Goal: Task Accomplishment & Management: Complete application form

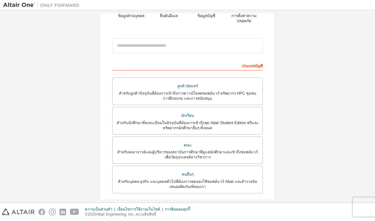
scroll to position [72, 0]
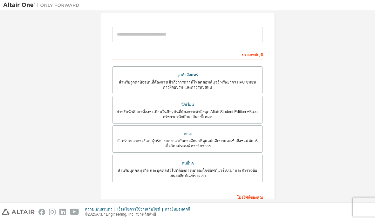
click at [249, 110] on font "สำหรับนักศึกษาที่ลงทะเบียนในปัจจุบันที่ต้องการเข้าถึงชุด Altair Student Edition…" at bounding box center [188, 115] width 142 height 10
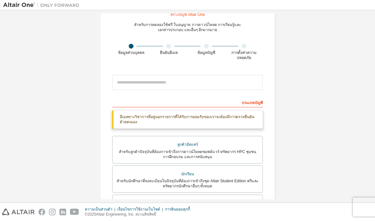
scroll to position [11, 0]
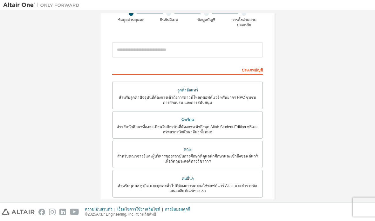
scroll to position [57, 0]
click at [131, 117] on div "นักเรียน" at bounding box center [187, 119] width 142 height 9
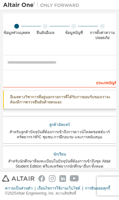
scroll to position [36, 0]
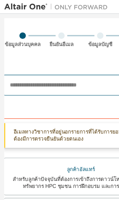
click at [44, 61] on input "email" at bounding box center [60, 62] width 114 height 15
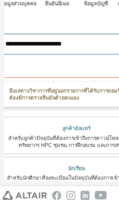
scroll to position [32, 3]
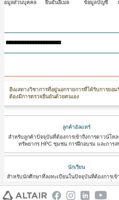
type input "**********"
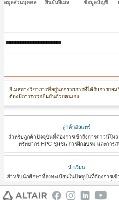
click at [72, 14] on div "**********" at bounding box center [56, 170] width 127 height 366
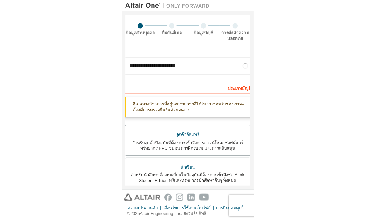
scroll to position [39, 0]
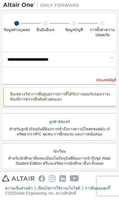
click at [88, 158] on font "สำหรับนักศึกษาที่ลงทะเบียนในปัจจุบันที่ต้องการเข้าถึงชุด Altair Student Edition…" at bounding box center [59, 161] width 103 height 10
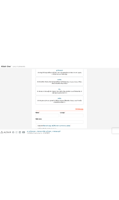
scroll to position [150, 0]
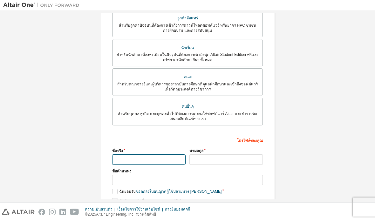
click at [127, 154] on input "text" at bounding box center [148, 159] width 73 height 10
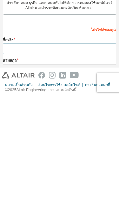
scroll to position [142, 3]
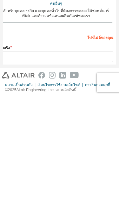
click at [94, 98] on label "คนอื่นๆ สำหรับบุคคล ธุรกิจ และบุคคลทั่วไปที่ต้องการทดลองใช้ซอฟต์แวร์ Altair และ…" at bounding box center [56, 112] width 114 height 28
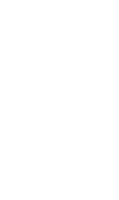
scroll to position [31, 0]
click at [66, 34] on div at bounding box center [59, 100] width 119 height 200
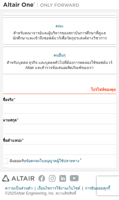
scroll to position [21, 0]
click at [10, 159] on font "ฉันยอมรับ" at bounding box center [18, 161] width 17 height 4
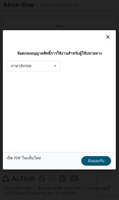
click at [6, 141] on div "ข้อตกลงอนุญาตสิทธิ์การใช้งานสำหรับผู้ใช้ปลายทาง ภาษาอังกฤษ ภาษาอังกฤษ ชาวจีน ภา…" at bounding box center [59, 91] width 113 height 122
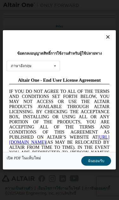
scroll to position [0, 0]
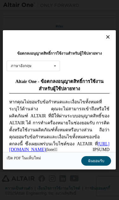
click at [106, 34] on icon at bounding box center [108, 37] width 7 height 6
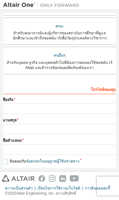
click at [4, 159] on label "ฉันยอมรับ ข้อตกลงใบอนุญาตผู้ใช้ปลายทาง" at bounding box center [41, 161] width 77 height 5
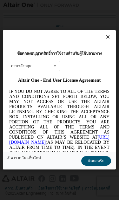
click at [110, 34] on icon at bounding box center [108, 37] width 7 height 6
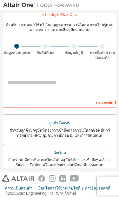
scroll to position [16, 0]
click at [32, 158] on font "สำหรับนักศึกษาที่ลงทะเบียนในปัจจุบันที่ต้องการเข้าถึงชุด Altair Student Edition…" at bounding box center [59, 163] width 103 height 10
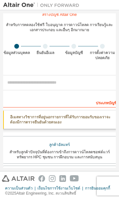
scroll to position [0, 0]
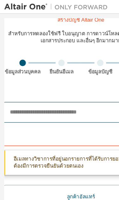
click at [39, 86] on input "email" at bounding box center [60, 82] width 114 height 15
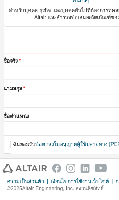
scroll to position [193, 0]
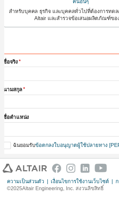
type input "**********"
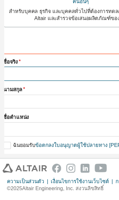
click at [44, 104] on input "text" at bounding box center [60, 109] width 114 height 10
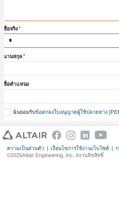
scroll to position [192, 0]
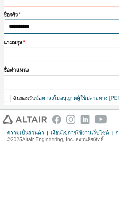
type input "**********"
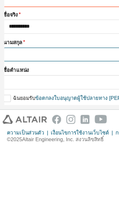
click at [39, 126] on input "text" at bounding box center [60, 131] width 114 height 10
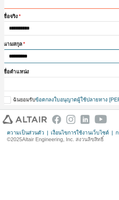
scroll to position [169, 0]
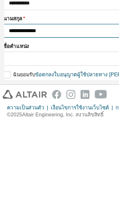
type input "**********"
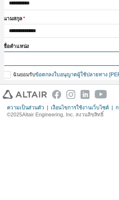
click at [38, 147] on input "text" at bounding box center [60, 152] width 114 height 10
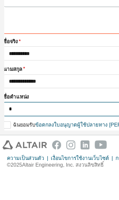
scroll to position [168, 0]
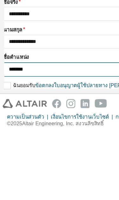
type input "*******"
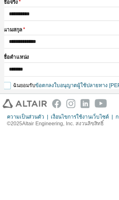
click at [6, 162] on label "ฉันยอมรับ ข้อตกลงใบอนุญาตผู้ใช้ปลายทาง เชิงวิชาการ" at bounding box center [57, 164] width 109 height 5
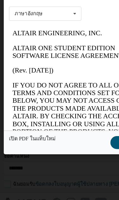
scroll to position [0, 0]
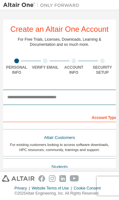
click at [78, 99] on input "email" at bounding box center [60, 97] width 114 height 15
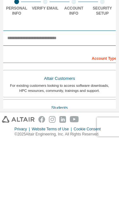
type input "*"
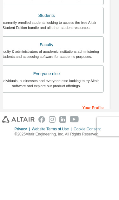
scroll to position [80, 10]
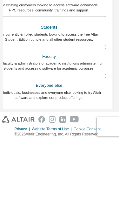
type input "**********"
click at [69, 91] on div "For currently enrolled students looking to access the free Altair Student Editi…" at bounding box center [49, 96] width 106 height 10
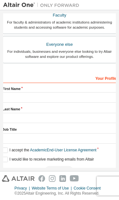
scroll to position [202, 0]
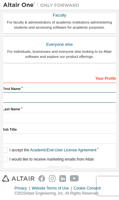
click at [61, 92] on input "text" at bounding box center [60, 97] width 114 height 10
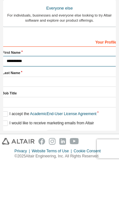
scroll to position [201, 0]
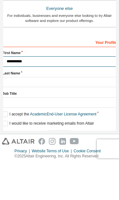
type input "**********"
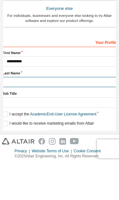
click at [44, 114] on input "text" at bounding box center [60, 119] width 114 height 10
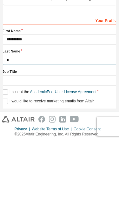
scroll to position [200, 0]
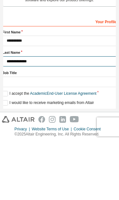
type input "**********"
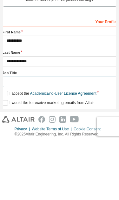
click at [66, 136] on input "text" at bounding box center [60, 141] width 114 height 10
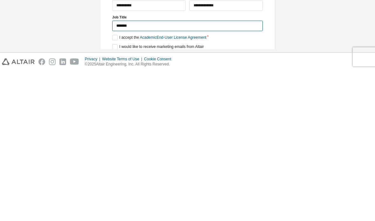
scroll to position [25, 0]
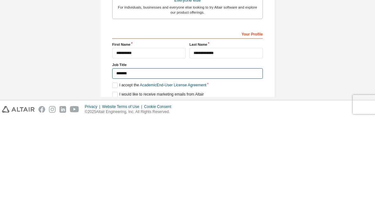
type input "*******"
click at [119, 44] on div "**********" at bounding box center [187, 48] width 369 height 353
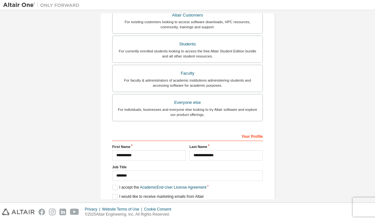
scroll to position [141, 0]
click at [115, 185] on label "I accept the Academic End-User License Agreement" at bounding box center [159, 187] width 94 height 5
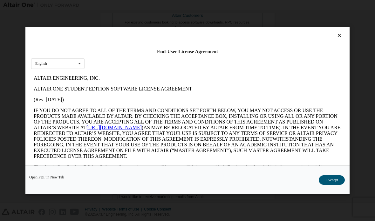
scroll to position [0, 0]
click at [119, 185] on button "I Accept" at bounding box center [332, 180] width 26 height 10
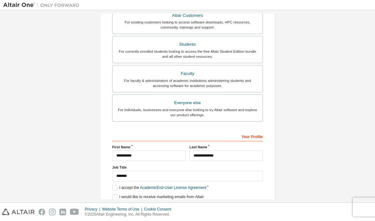
click at [119, 200] on button "Next" at bounding box center [187, 209] width 29 height 10
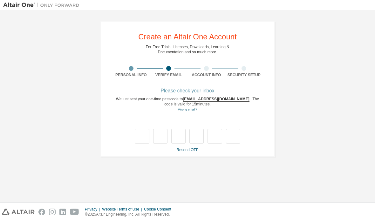
click at [119, 108] on div "**********" at bounding box center [187, 88] width 369 height 151
click at [119, 141] on div "**********" at bounding box center [187, 106] width 369 height 186
click at [119, 148] on link "Resend OTP" at bounding box center [187, 150] width 22 height 4
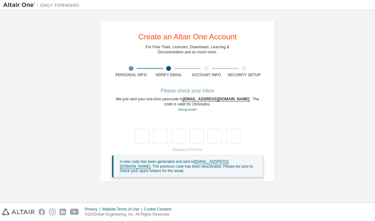
click at [119, 127] on div "**********" at bounding box center [187, 101] width 369 height 176
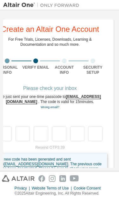
scroll to position [0, 8]
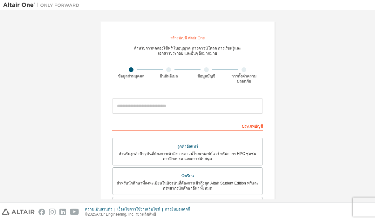
click at [119, 95] on div at bounding box center [187, 106] width 151 height 22
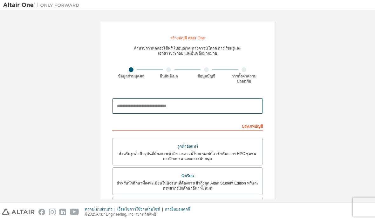
click at [119, 100] on input "email" at bounding box center [187, 106] width 151 height 15
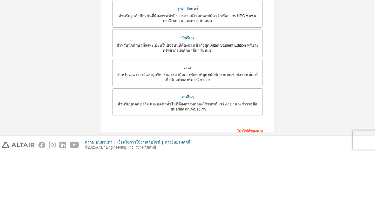
scroll to position [71, 0]
type input "**********"
click at [119, 110] on div "สำหรับนักศึกษาที่ลงทะเบียนในปัจจุบันที่ต้องการเข้าถึงชุด Altair Student Edition…" at bounding box center [187, 115] width 142 height 10
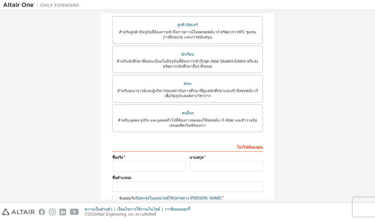
scroll to position [147, 0]
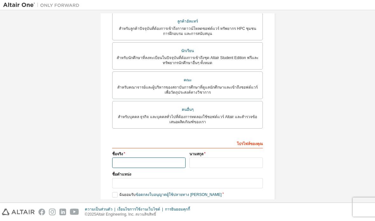
click at [119, 158] on input "text" at bounding box center [148, 163] width 73 height 10
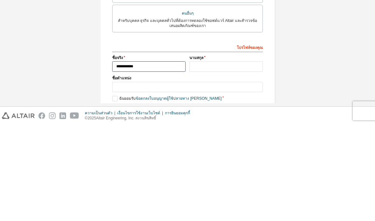
type input "**********"
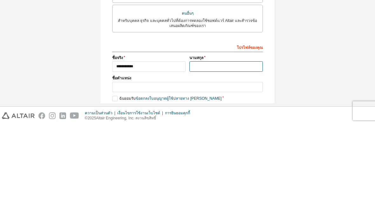
click at [119, 158] on input "text" at bounding box center [225, 163] width 73 height 10
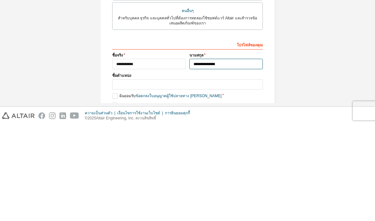
scroll to position [127, 0]
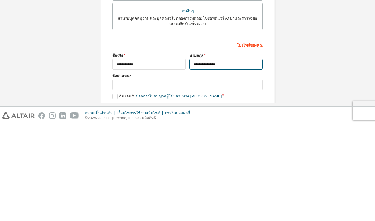
type input "**********"
click at [119, 176] on input "text" at bounding box center [187, 181] width 151 height 10
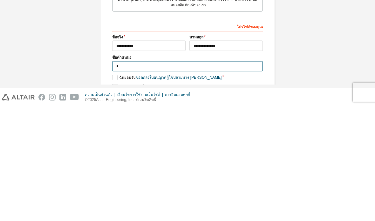
scroll to position [126, 0]
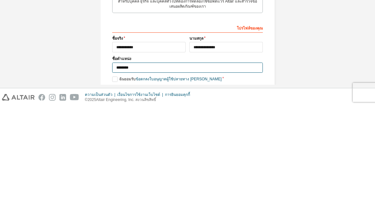
type input "*******"
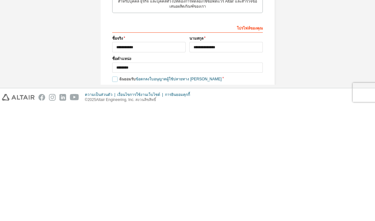
click at [113, 191] on label "ฉันยอมรับ ข้อตกลงใบอนุญาตผู้ใช้ปลายทาง เชิงวิชาการ" at bounding box center [166, 193] width 109 height 5
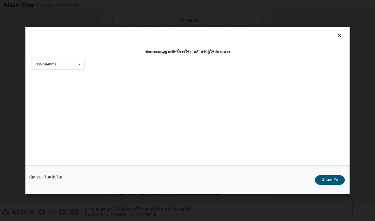
click at [119, 182] on font "ฉันยอมรับ" at bounding box center [330, 180] width 17 height 4
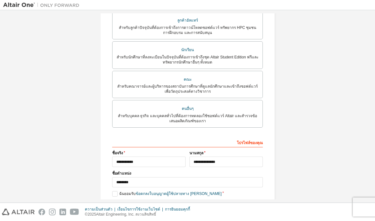
click at [119, 200] on font "ต่อไป" at bounding box center [186, 214] width 9 height 4
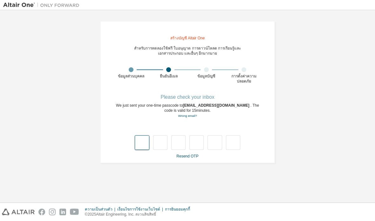
scroll to position [0, 0]
click at [119, 154] on font "ส่ง OTP อีกครั้ง" at bounding box center [187, 156] width 25 height 4
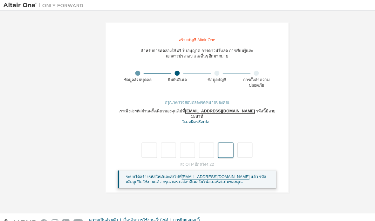
click at [119, 136] on input "text" at bounding box center [215, 143] width 14 height 15
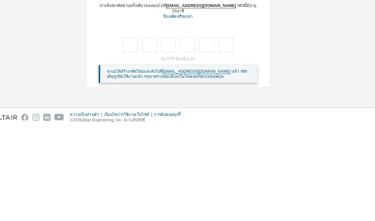
click at [119, 43] on div "**********" at bounding box center [187, 102] width 369 height 178
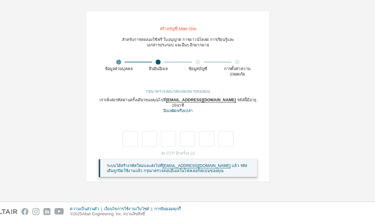
click at [119, 154] on div "ส่ง OTP อีกครั้ง 4:22 ระบบได้สร้างรหัสใหม่และส่งไปที่ cheewaphonk67@nu.ac.th แล…" at bounding box center [187, 166] width 151 height 25
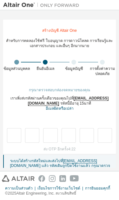
scroll to position [0, 0]
click at [84, 133] on input "text" at bounding box center [87, 135] width 14 height 15
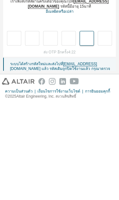
type input "*"
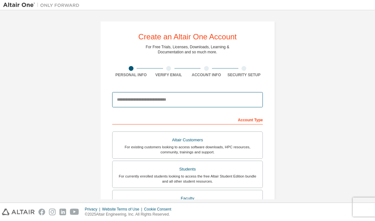
click at [219, 92] on input "email" at bounding box center [187, 99] width 151 height 15
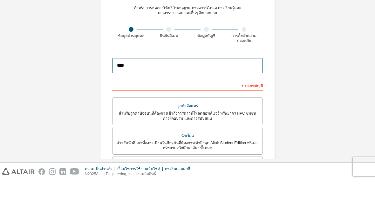
type input "**********"
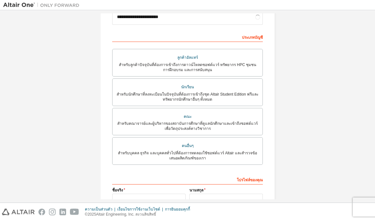
click at [233, 92] on font "สำหรับนักศึกษาที่ลงทะเบียนในปัจจุบันที่ต้องการเข้าถึงชุด Altair Student Edition…" at bounding box center [188, 97] width 142 height 10
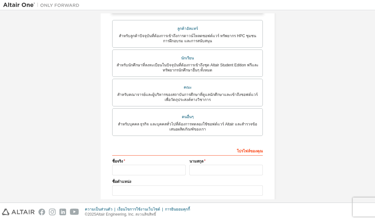
scroll to position [146, 0]
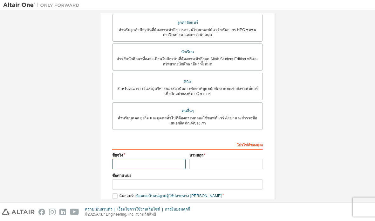
click at [171, 159] on input "text" at bounding box center [148, 164] width 73 height 10
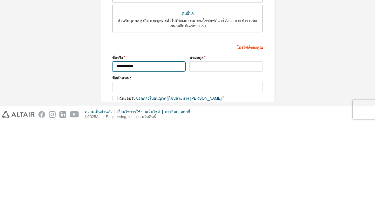
scroll to position [129, 0]
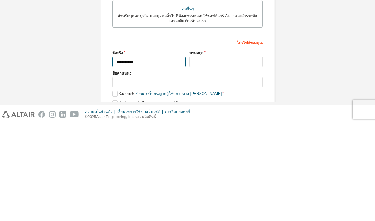
type input "**********"
click at [229, 154] on input "text" at bounding box center [225, 159] width 73 height 10
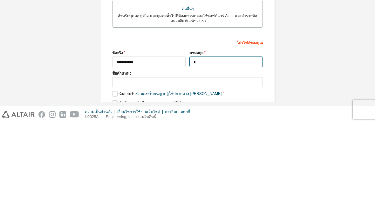
scroll to position [127, 0]
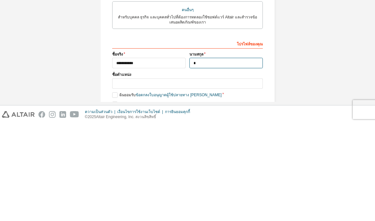
type input "**********"
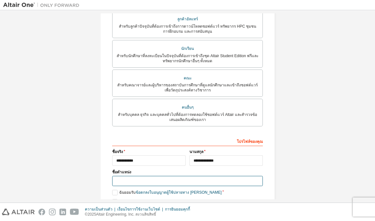
click at [159, 176] on input "text" at bounding box center [187, 181] width 151 height 10
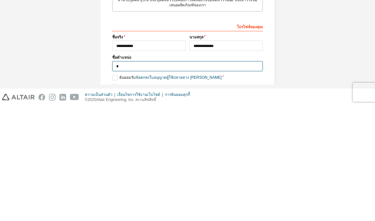
scroll to position [126, 0]
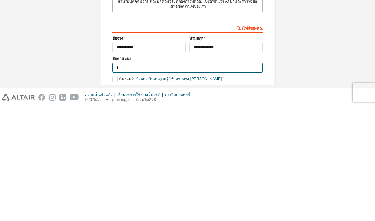
type input "*******"
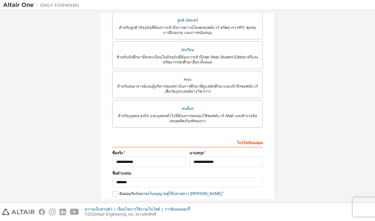
click at [116, 191] on label "ฉันยอมรับ ข้อตกลงใบอนุญาตผู้ใช้ปลายทาง เชิงวิชาการ" at bounding box center [166, 193] width 109 height 5
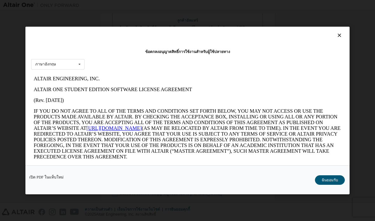
scroll to position [0, 0]
click at [327, 185] on button "ฉันยอมรับ" at bounding box center [330, 180] width 30 height 10
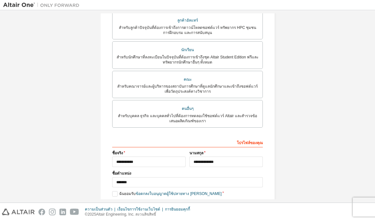
click at [189, 212] on font "ต่อไป" at bounding box center [186, 214] width 9 height 4
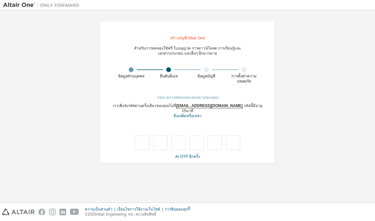
click at [191, 154] on font "ส่ง OTP อีกครั้ง" at bounding box center [187, 156] width 25 height 4
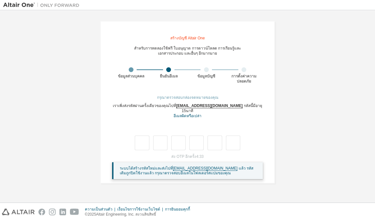
click at [200, 114] on font "อีเมลผิดหรือเปล่า" at bounding box center [188, 116] width 28 height 4
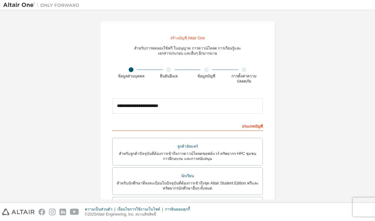
click at [245, 201] on div "คณะ" at bounding box center [187, 205] width 142 height 9
click at [243, 181] on div "สำหรับนักศึกษาที่ลงทะเบียนในปัจจุบันที่ต้องการเข้าถึงชุด Altair Student Edition…" at bounding box center [187, 186] width 142 height 10
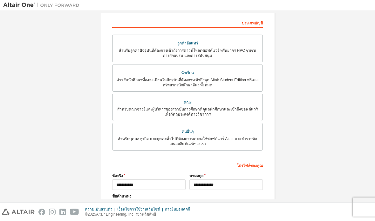
scroll to position [123, 0]
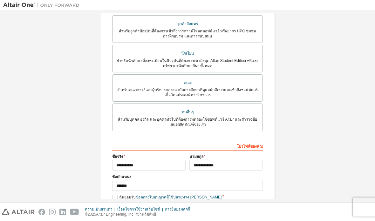
click at [191, 216] on font "ต่อไป" at bounding box center [186, 218] width 9 height 4
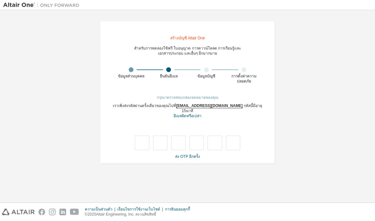
click at [17, 98] on div "**********" at bounding box center [187, 92] width 369 height 158
click at [192, 154] on font "ส่ง OTP อีกครั้ง" at bounding box center [187, 156] width 25 height 4
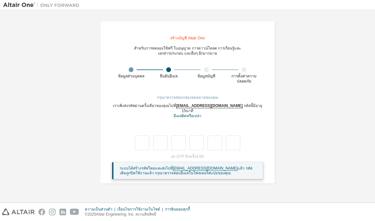
click at [213, 104] on font "[EMAIL_ADDRESS][DOMAIN_NAME]" at bounding box center [209, 106] width 66 height 5
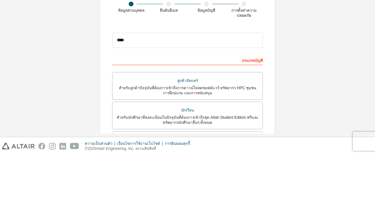
type input "**********"
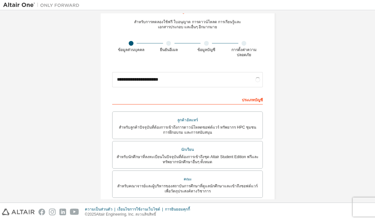
click at [208, 155] on font "สำหรับนักศึกษาที่ลงทะเบียนในปัจจุบันที่ต้องการเข้าถึงชุด Altair Student Edition…" at bounding box center [188, 160] width 142 height 10
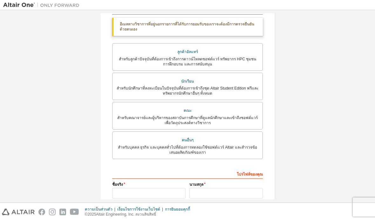
scroll to position [133, 0]
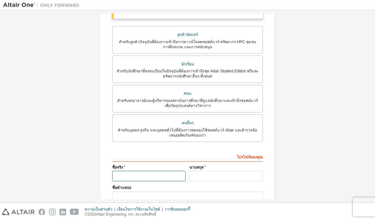
click at [170, 171] on input "text" at bounding box center [148, 176] width 73 height 10
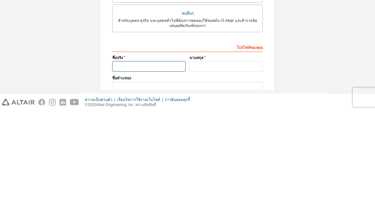
type input "*"
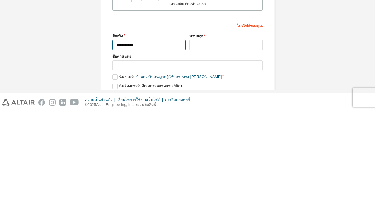
scroll to position [129, 0]
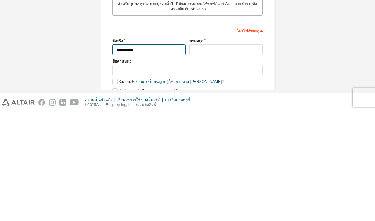
type input "**********"
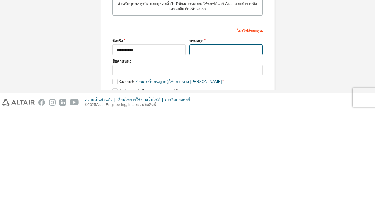
click at [237, 154] on input "text" at bounding box center [225, 159] width 73 height 10
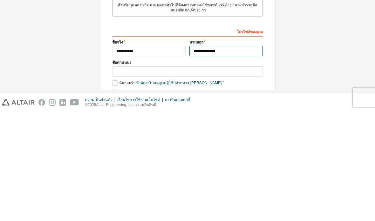
type input "**********"
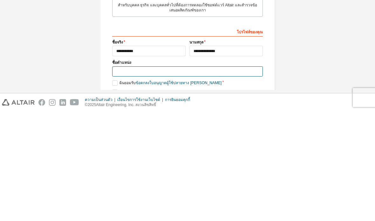
click at [143, 176] on input "text" at bounding box center [187, 181] width 151 height 10
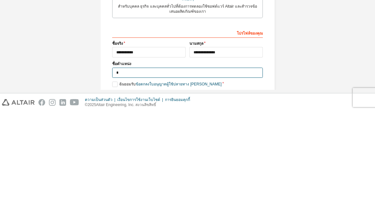
type input "*******"
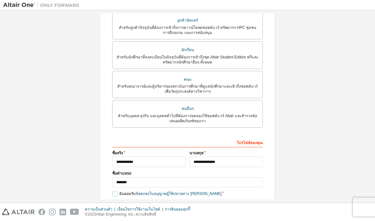
click at [115, 191] on label "ฉันยอมรับ ข้อตกลงใบอนุญาตผู้ใช้ปลายทาง เชิงวิชาการ" at bounding box center [166, 193] width 109 height 5
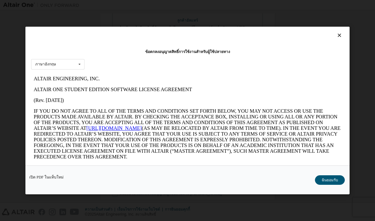
scroll to position [0, 0]
click at [328, 182] on font "ฉันยอมรับ" at bounding box center [330, 180] width 17 height 4
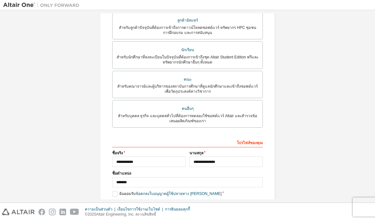
click at [195, 210] on button "ต่อไป" at bounding box center [187, 215] width 29 height 10
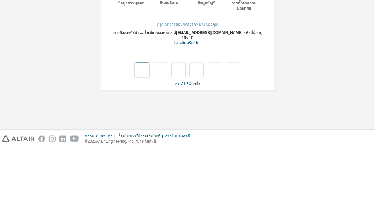
type input "*"
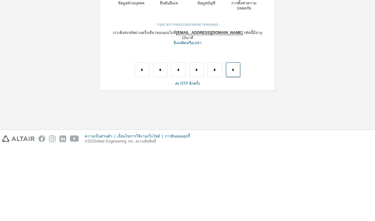
type input "*"
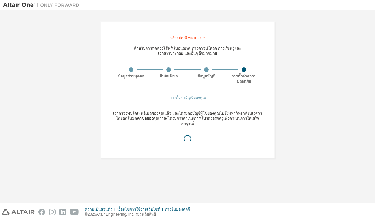
click at [16, 92] on div "สร้างบัญชี Altair One สำหรับการทดลองใช้ฟรี ใบอนุญาต การดาวน์โหลด การเรียนรู้และ…" at bounding box center [187, 89] width 369 height 153
click at [10, 127] on div "สร้างบัญชี Altair One สำหรับการทดลองใช้ฟรี ใบอนุญาต การดาวน์โหลด การเรียนรู้และ…" at bounding box center [187, 89] width 369 height 153
click at [24, 133] on div "สร้างบัญชี Altair One สำหรับการทดลองใช้ฟรี ใบอนุญาต การดาวน์โหลด การเรียนรู้และ…" at bounding box center [187, 106] width 369 height 186
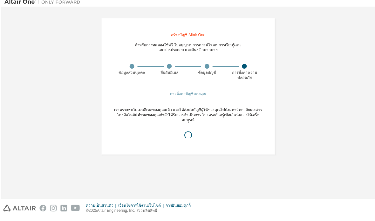
scroll to position [16, 0]
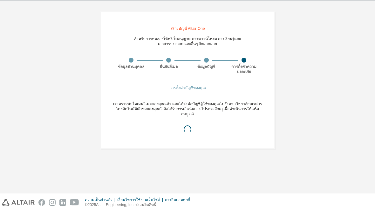
click at [175, 95] on font "การตั้งค่าบัญชีของคุณ" at bounding box center [187, 97] width 37 height 4
click at [178, 95] on div "การตั้งค่าบัญชีของคุณ เราตรวจพบโดเมนอีเมลของคุณแล้ว และได้ส่งต่อบัญชีผู้ใช้ของค…" at bounding box center [187, 124] width 151 height 59
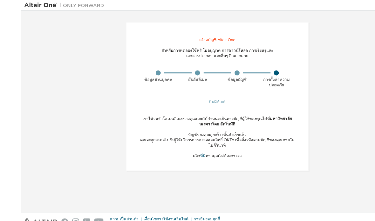
scroll to position [0, 0]
